Goal: Check status: Check status

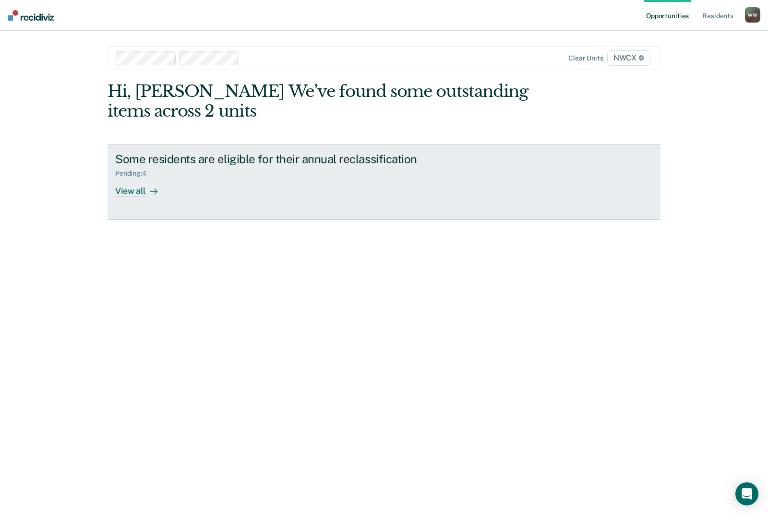
click at [168, 171] on div "Pending : 4" at bounding box center [283, 172] width 337 height 12
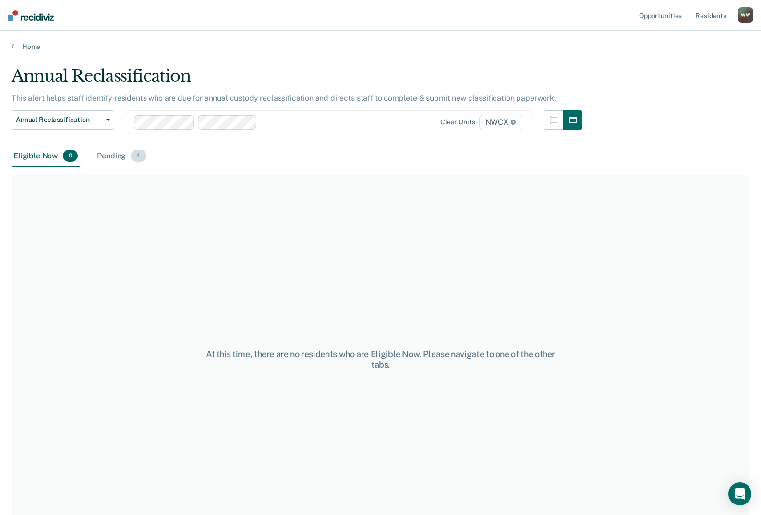
click at [139, 158] on span "4" at bounding box center [138, 156] width 15 height 12
